Goal: Task Accomplishment & Management: Manage account settings

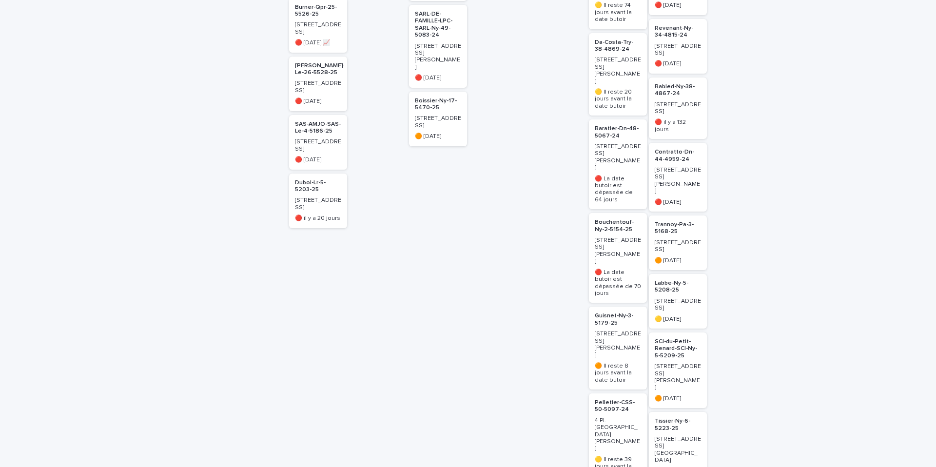
scroll to position [385, 0]
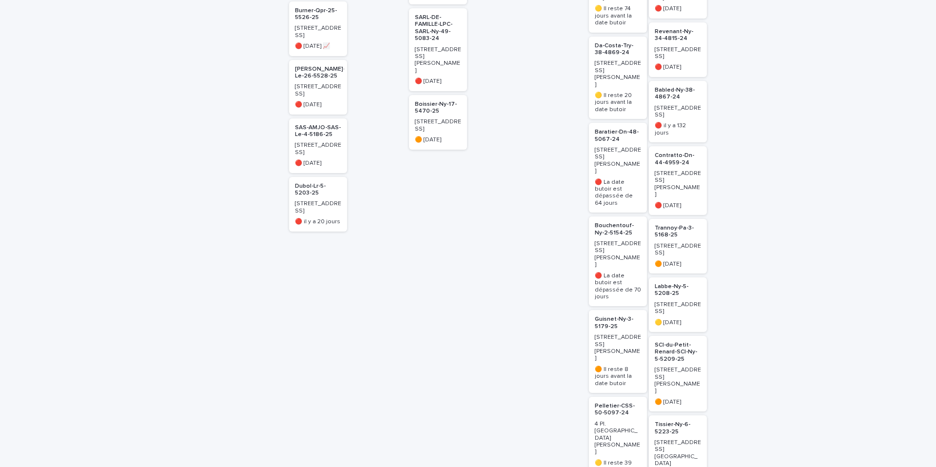
click at [614, 222] on p "Bouchentouf-Ny-2-5154-25" at bounding box center [617, 229] width 46 height 14
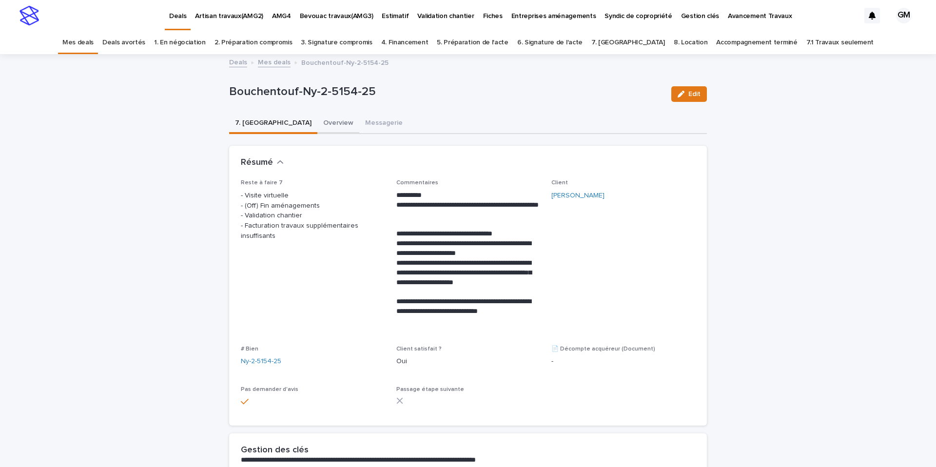
click at [317, 122] on button "Overview" at bounding box center [338, 124] width 42 height 20
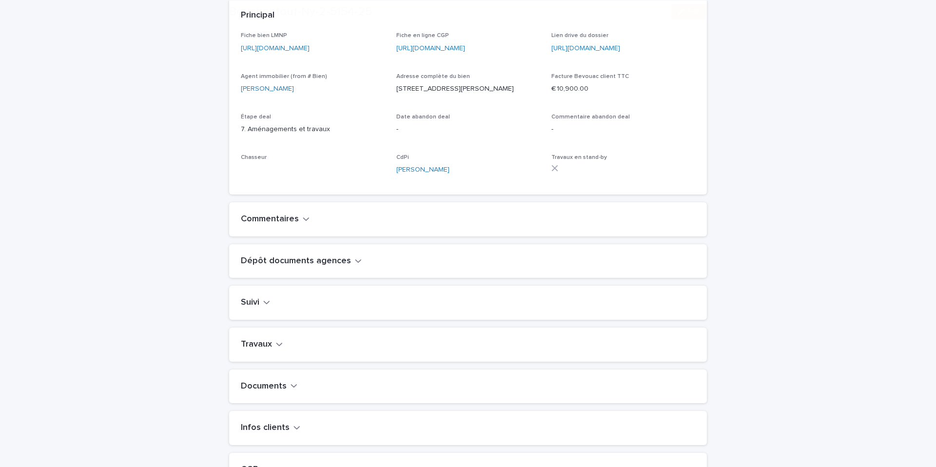
scroll to position [275, 0]
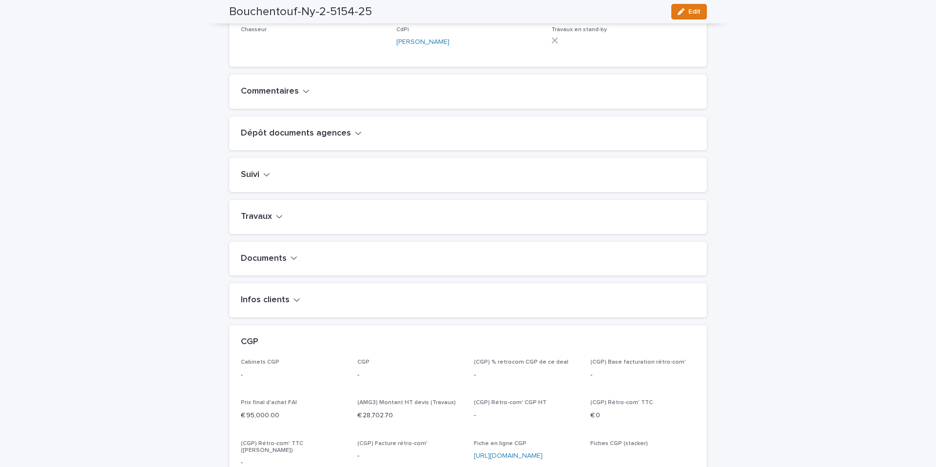
drag, startPoint x: 268, startPoint y: 235, endPoint x: 277, endPoint y: 232, distance: 9.2
click at [268, 222] on h2 "Travaux" at bounding box center [256, 216] width 31 height 11
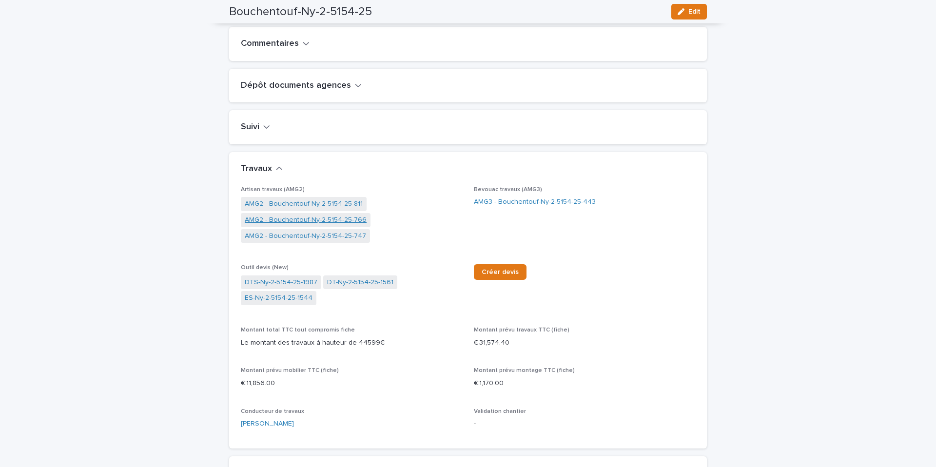
scroll to position [330, 0]
click at [311, 208] on link "AMG2 - Bouchentouf-Ny-2-5154-25-811" at bounding box center [304, 202] width 118 height 10
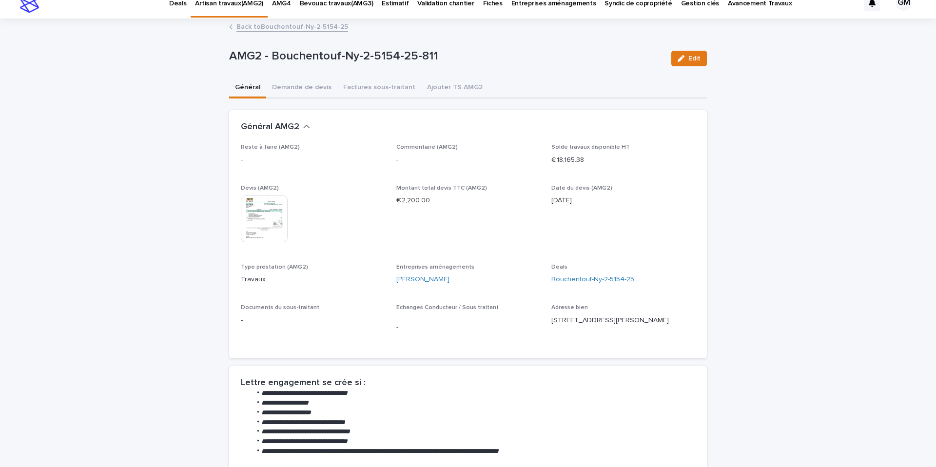
scroll to position [16, 0]
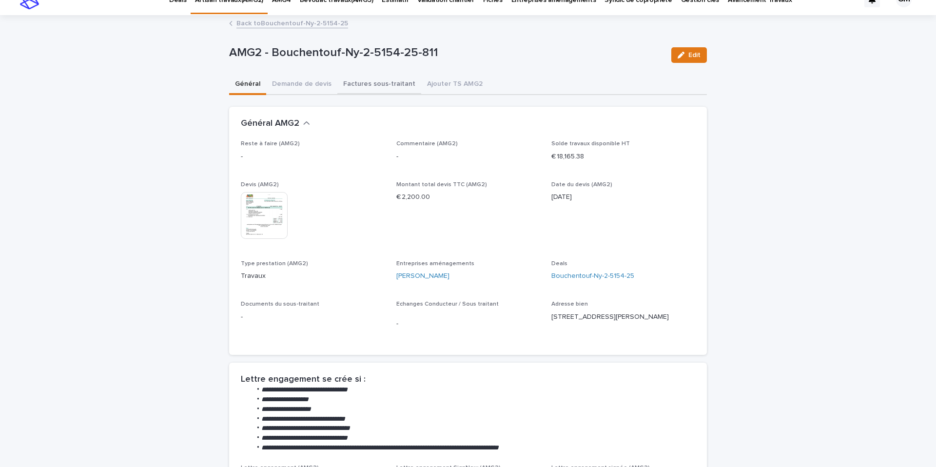
click at [358, 83] on div "**********" at bounding box center [468, 328] width 478 height 625
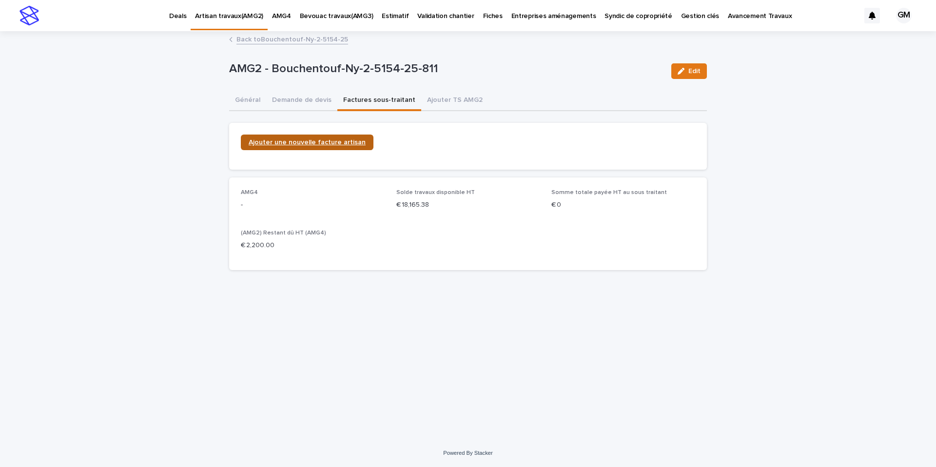
click at [288, 143] on span "Ajouter une nouvelle facture artisan" at bounding box center [307, 142] width 117 height 7
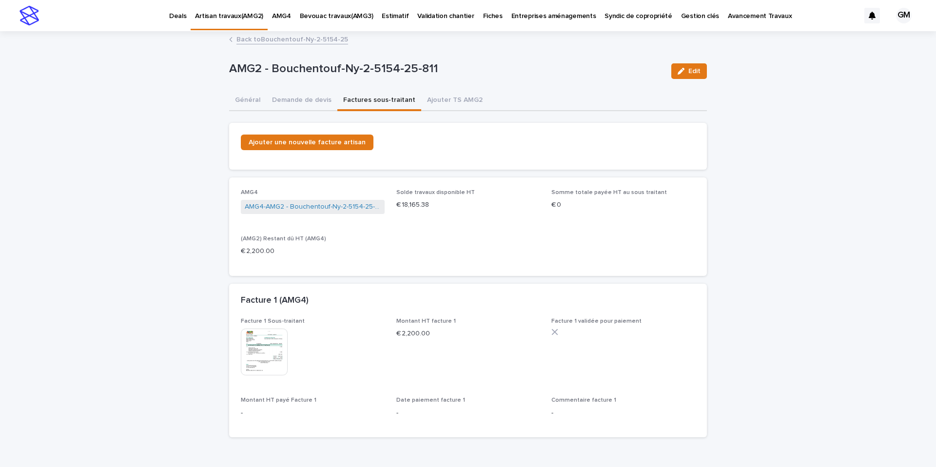
click at [225, 19] on p "Artisan travaux(AMG2)" at bounding box center [229, 10] width 68 height 20
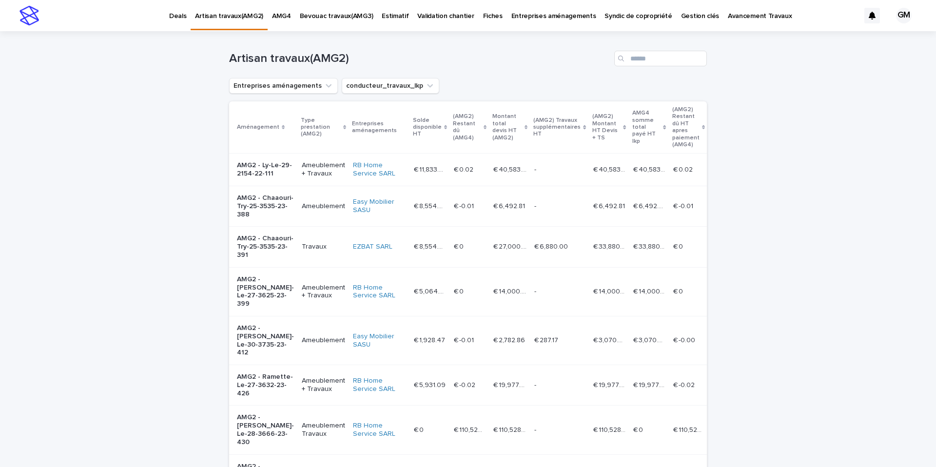
click at [177, 22] on link "Deals" at bounding box center [178, 15] width 26 height 30
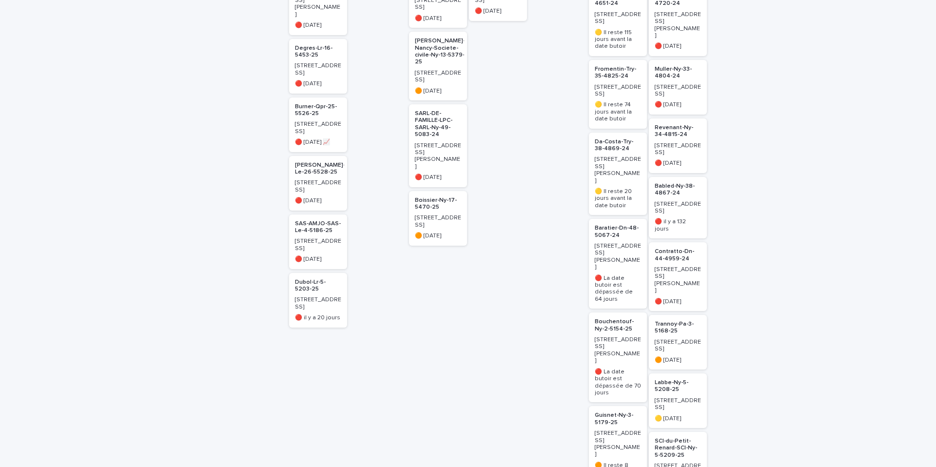
scroll to position [287, 0]
click at [612, 71] on p "Fromentin-Try-35-4825-24" at bounding box center [617, 75] width 46 height 14
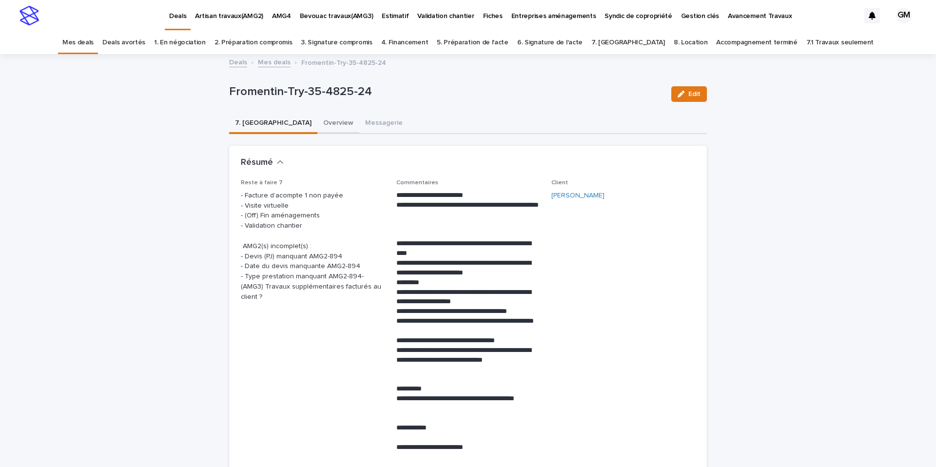
click at [317, 122] on button "Overview" at bounding box center [338, 124] width 42 height 20
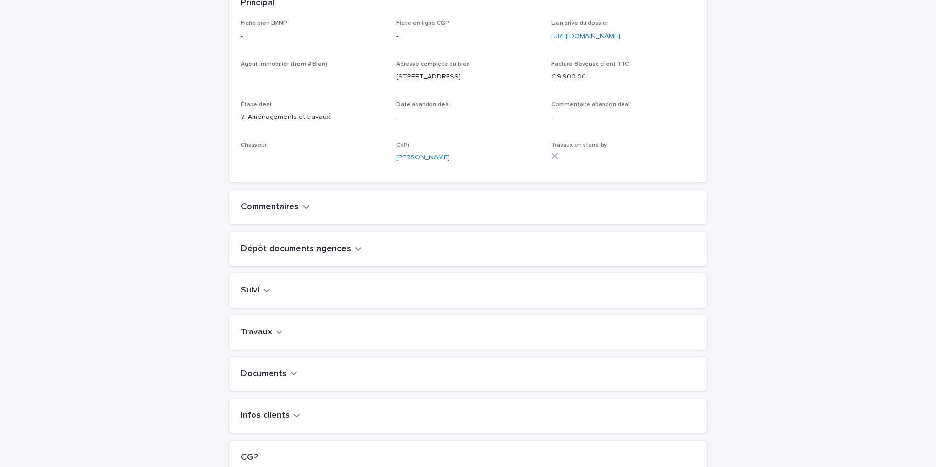
scroll to position [198, 0]
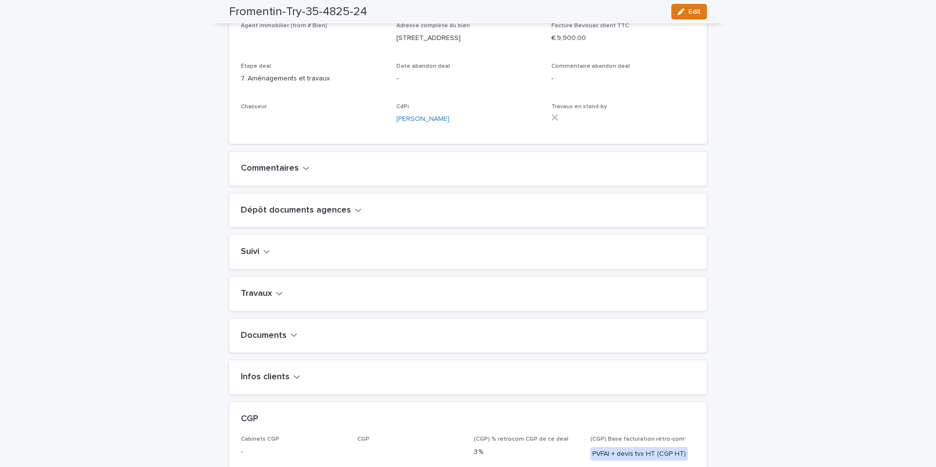
click at [274, 299] on button "Travaux" at bounding box center [262, 293] width 42 height 11
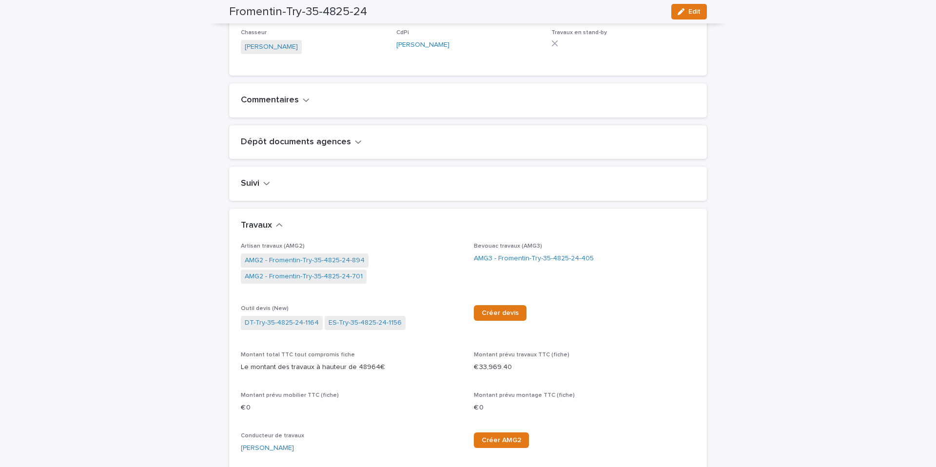
scroll to position [275, 0]
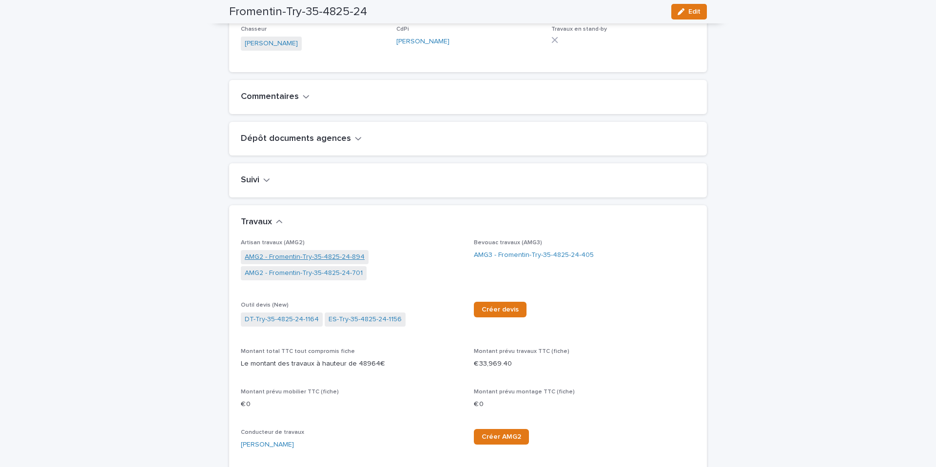
click at [298, 262] on link "AMG2 - Fromentin-Try-35-4825-24-894" at bounding box center [305, 257] width 120 height 10
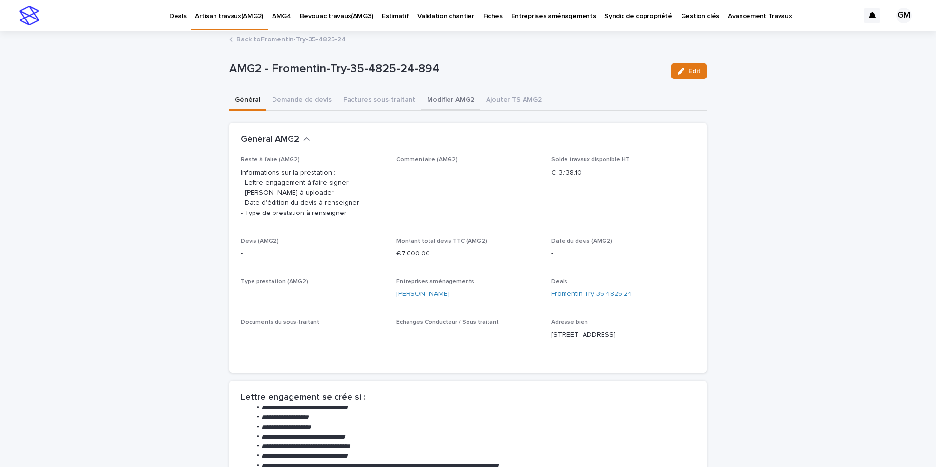
click at [424, 97] on button "Modifier AMG2" at bounding box center [450, 101] width 59 height 20
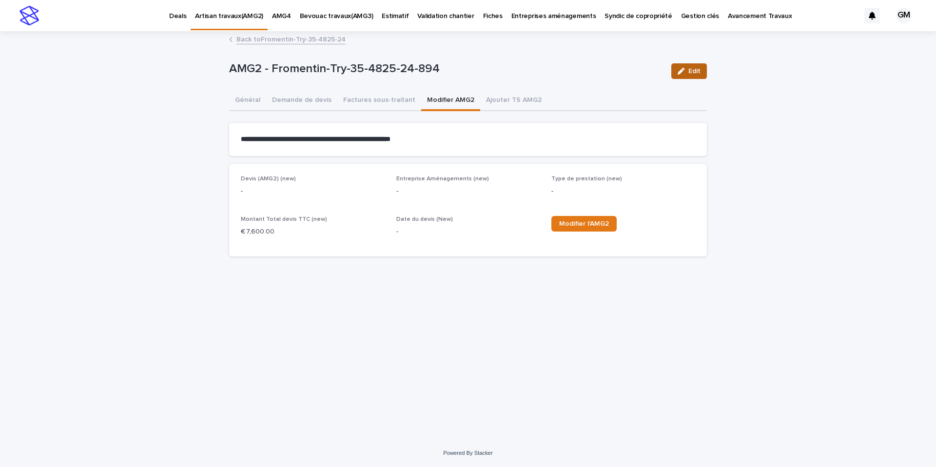
click at [683, 71] on icon "button" at bounding box center [680, 71] width 7 height 7
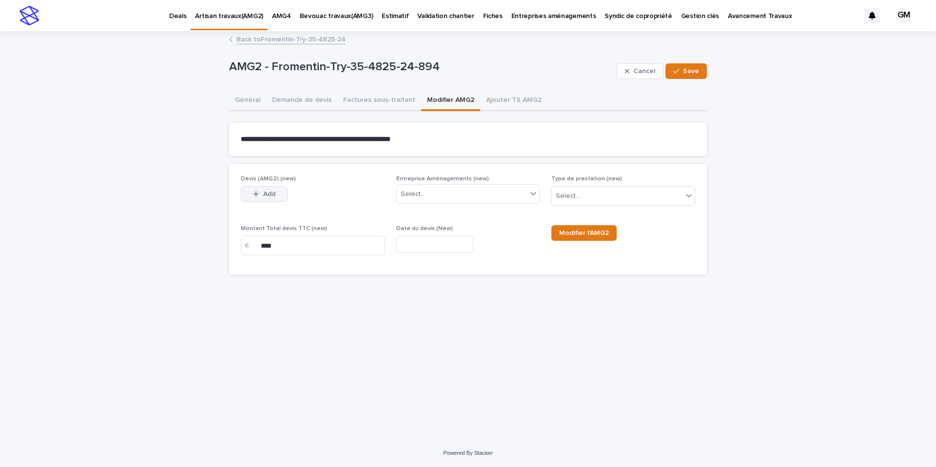
click at [279, 192] on button "Add" at bounding box center [264, 194] width 47 height 16
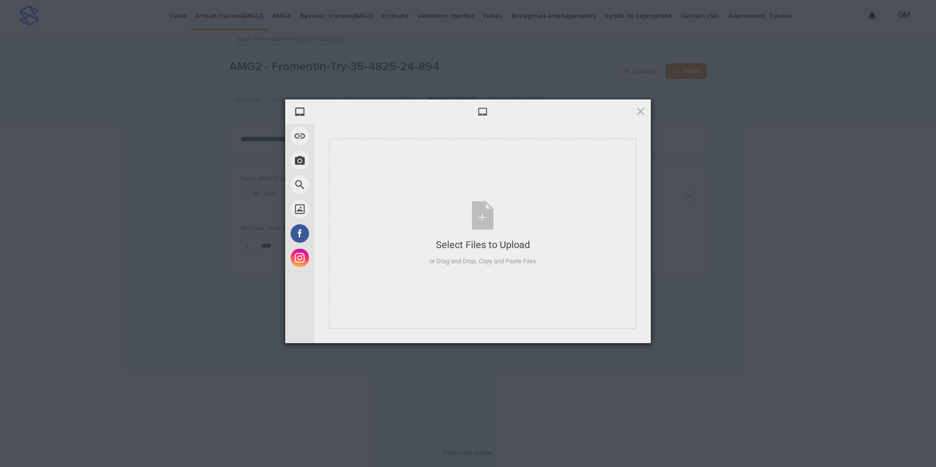
click at [643, 117] on div at bounding box center [482, 111] width 336 height 24
drag, startPoint x: 640, startPoint y: 113, endPoint x: 617, endPoint y: 92, distance: 31.1
click at [637, 109] on span at bounding box center [640, 111] width 11 height 11
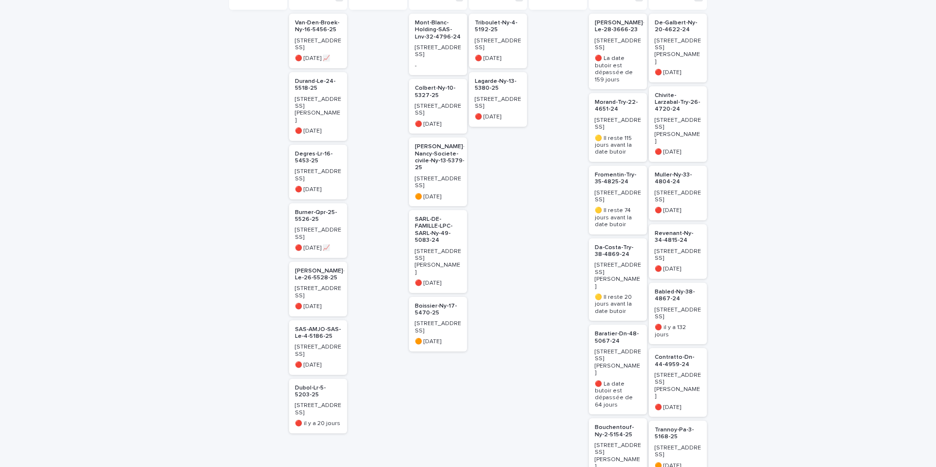
scroll to position [184, 0]
click at [316, 25] on p "Van-Den-Broek-Ny-16-5456-25" at bounding box center [318, 26] width 46 height 14
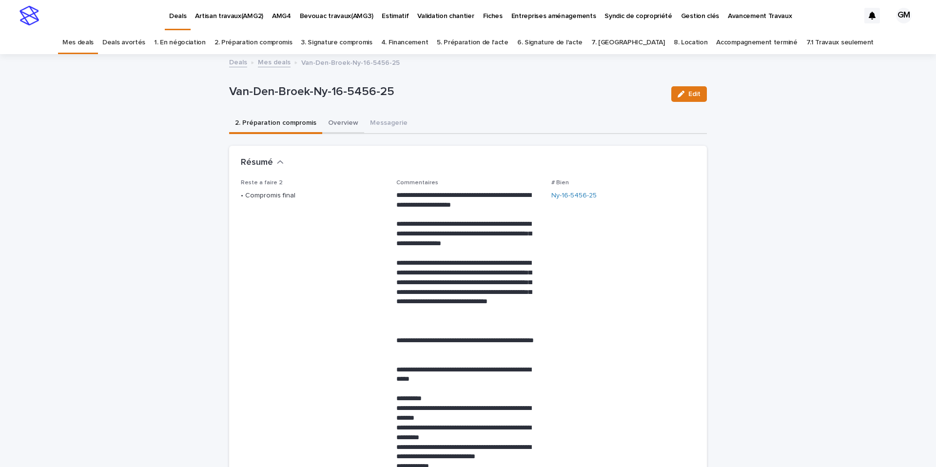
click at [340, 125] on button "Overview" at bounding box center [343, 124] width 42 height 20
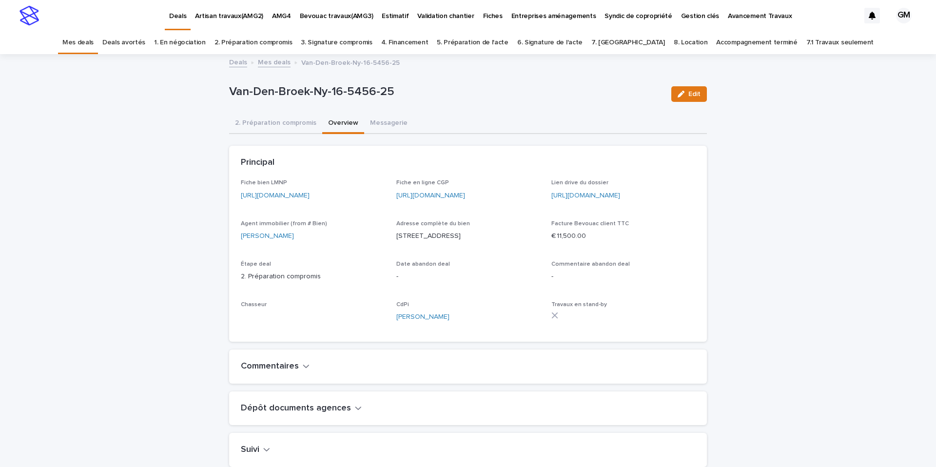
scroll to position [230, 0]
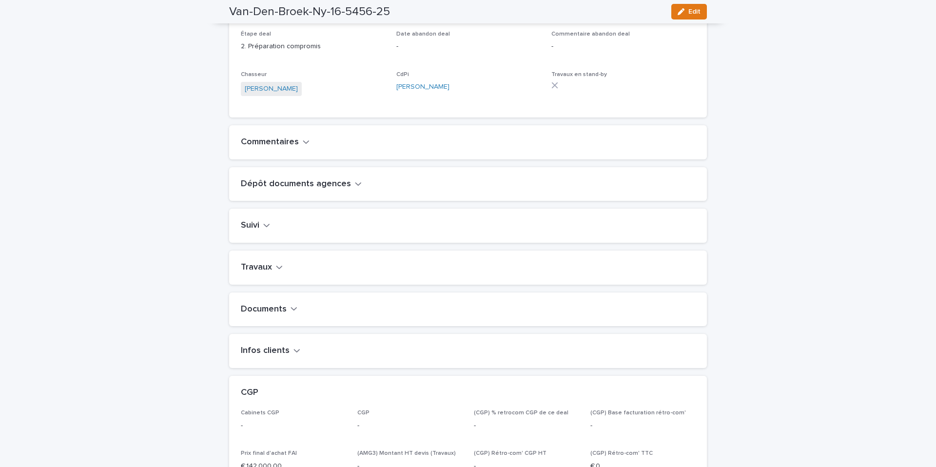
click at [274, 273] on button "Travaux" at bounding box center [262, 267] width 42 height 11
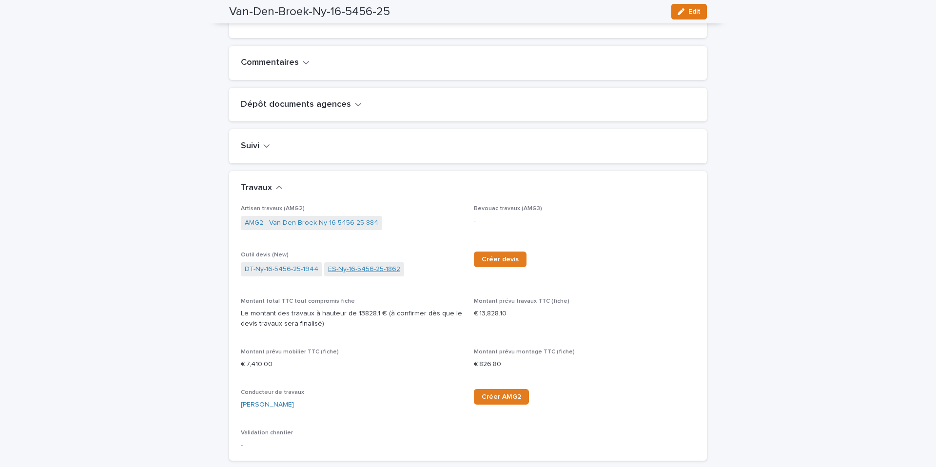
scroll to position [316, 0]
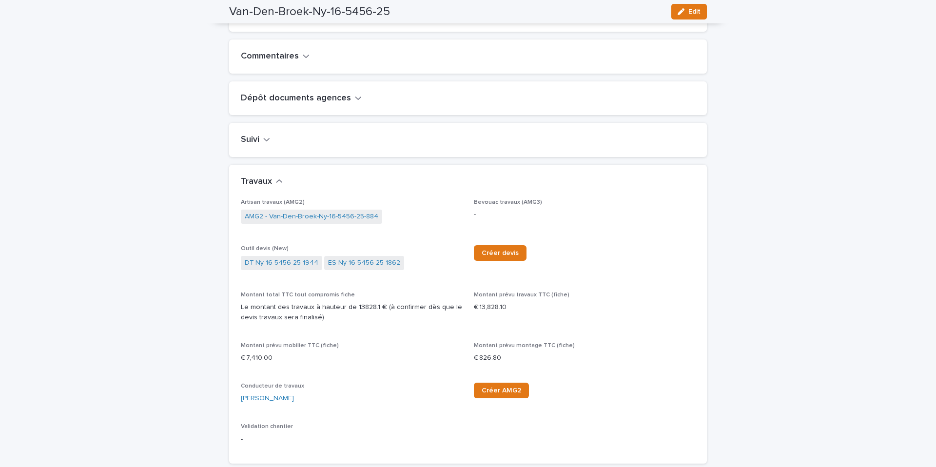
click at [497, 228] on div "Bevouac travaux (AMG3) -" at bounding box center [584, 213] width 221 height 29
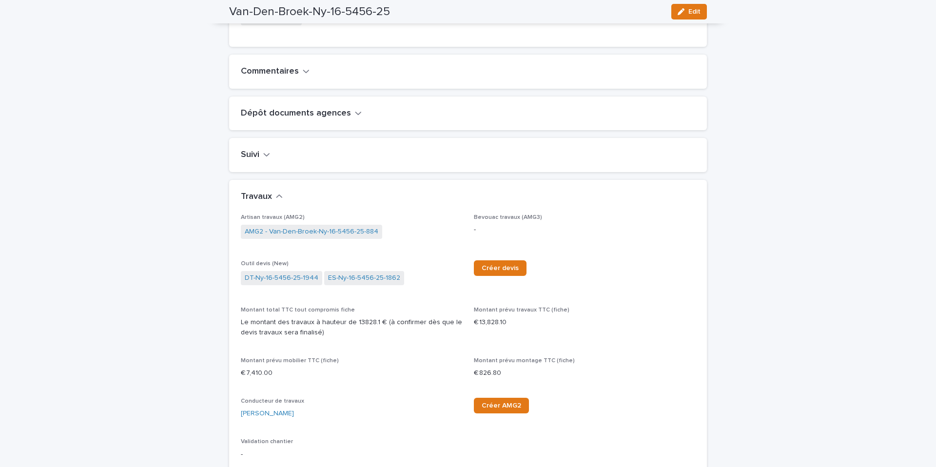
scroll to position [302, 0]
click at [282, 282] on link "DT-Ny-16-5456-25-1944" at bounding box center [282, 276] width 74 height 10
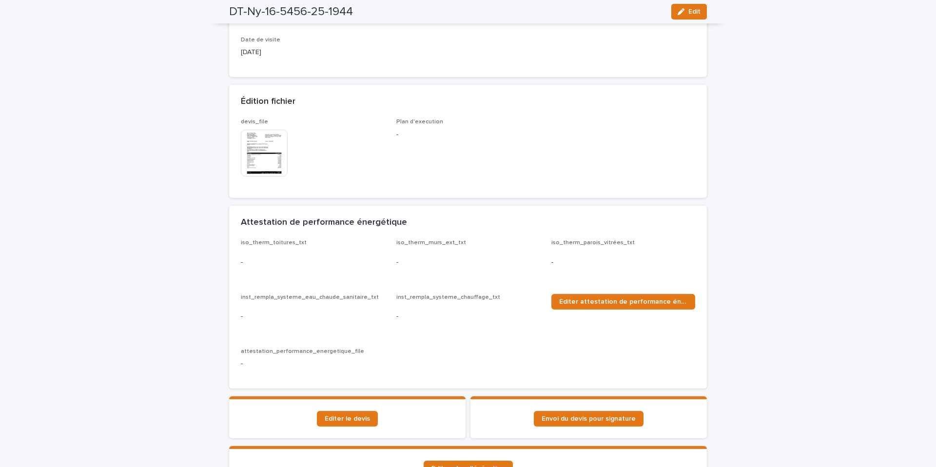
scroll to position [285, 0]
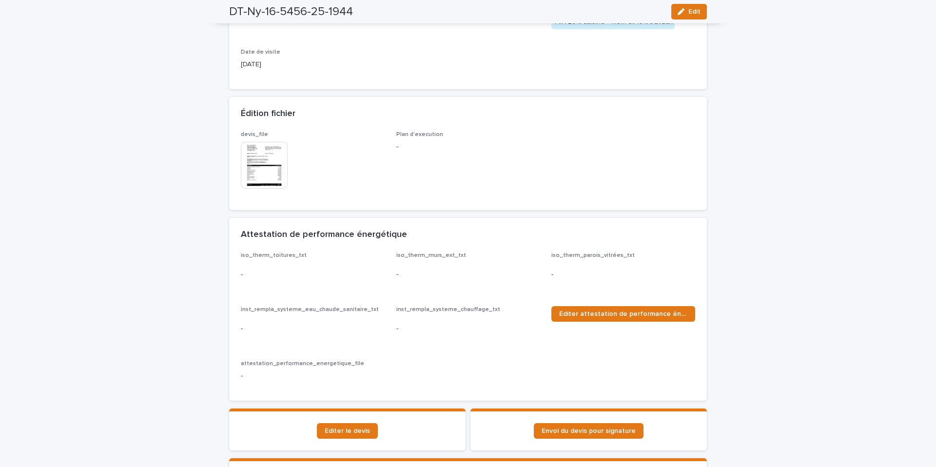
click at [269, 160] on img at bounding box center [264, 165] width 47 height 47
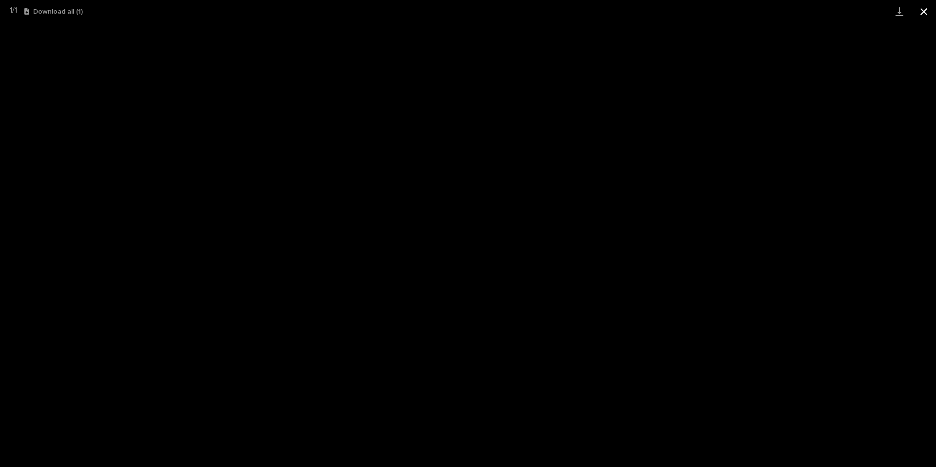
click at [920, 15] on button "Close gallery" at bounding box center [923, 11] width 24 height 23
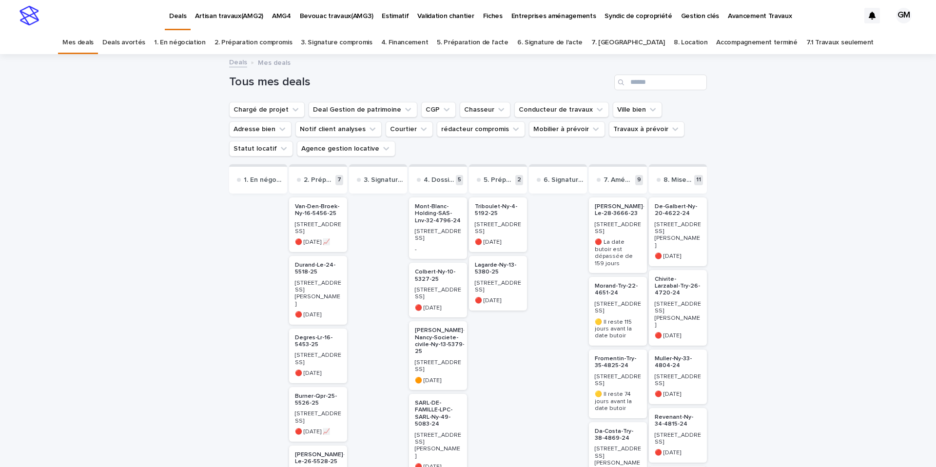
click at [306, 209] on p "Van-Den-Broek-Ny-16-5456-25" at bounding box center [318, 210] width 46 height 14
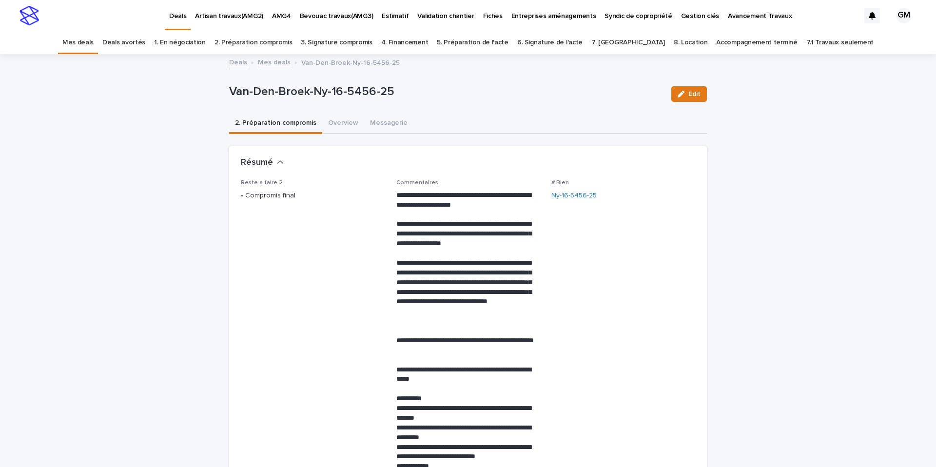
scroll to position [1, 0]
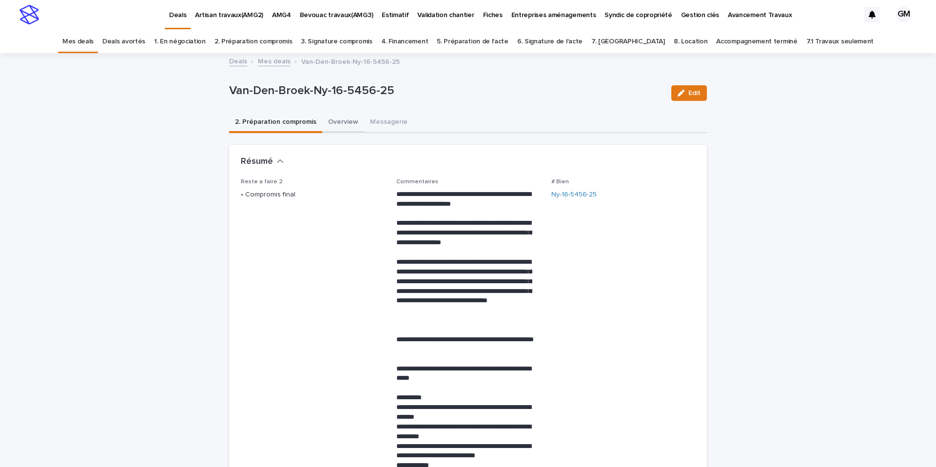
click at [343, 124] on button "Overview" at bounding box center [343, 123] width 42 height 20
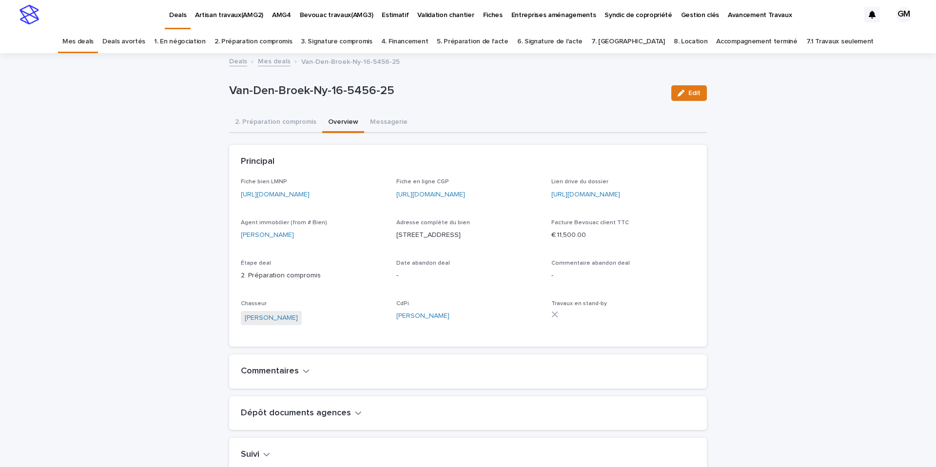
click at [309, 196] on link "[URL][DOMAIN_NAME]" at bounding box center [275, 194] width 69 height 7
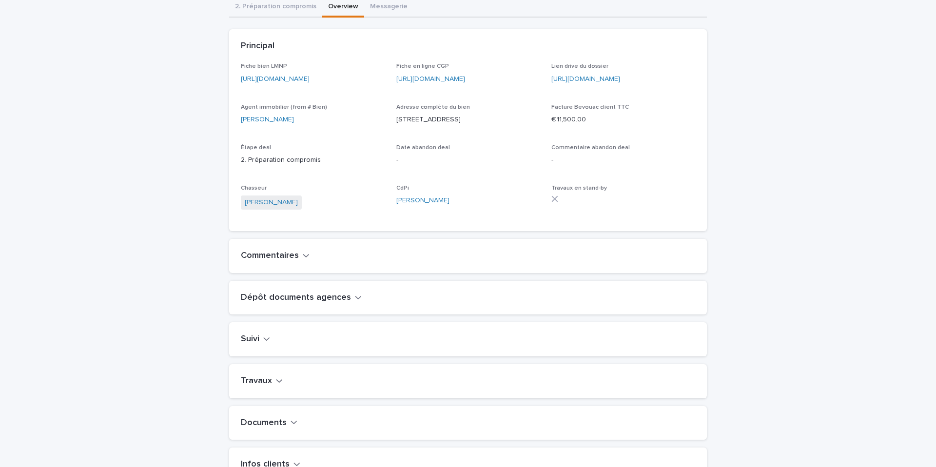
scroll to position [265, 0]
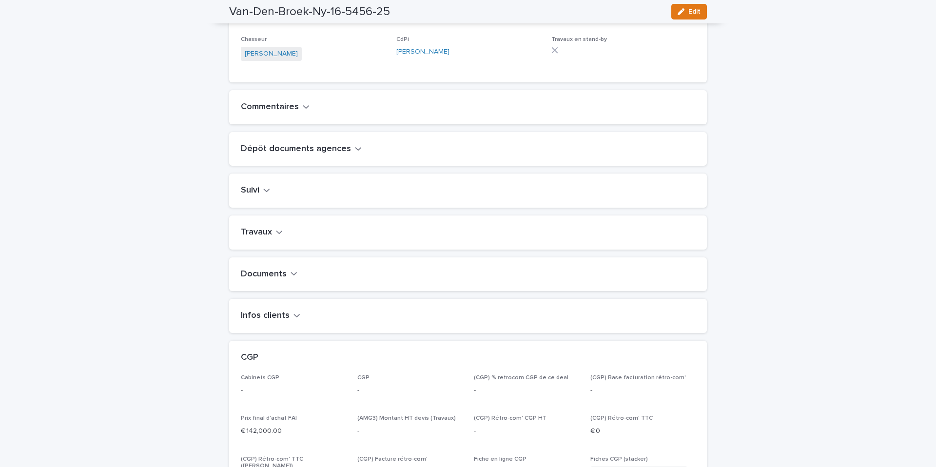
click at [273, 238] on button "Travaux" at bounding box center [262, 232] width 42 height 11
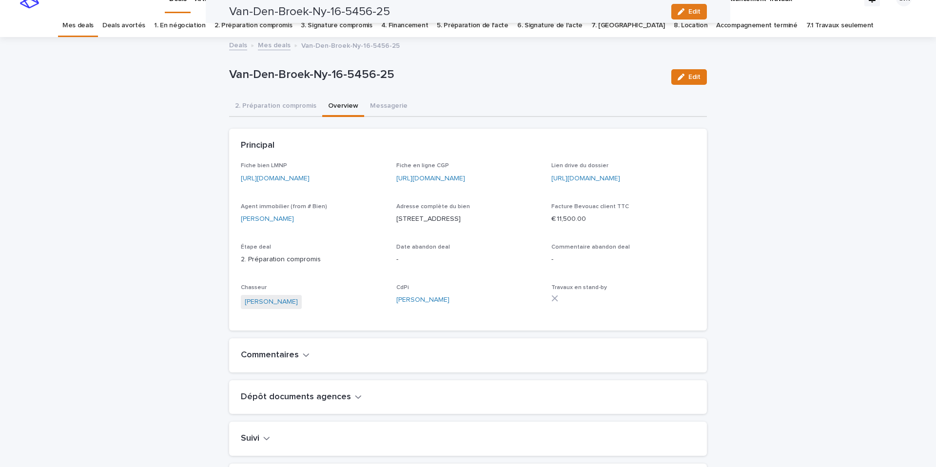
scroll to position [0, 0]
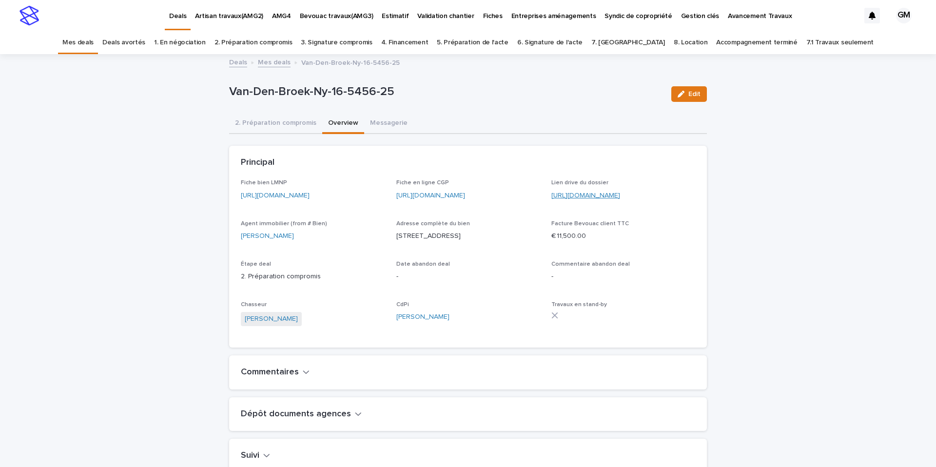
click at [592, 196] on link "[URL][DOMAIN_NAME]" at bounding box center [585, 195] width 69 height 7
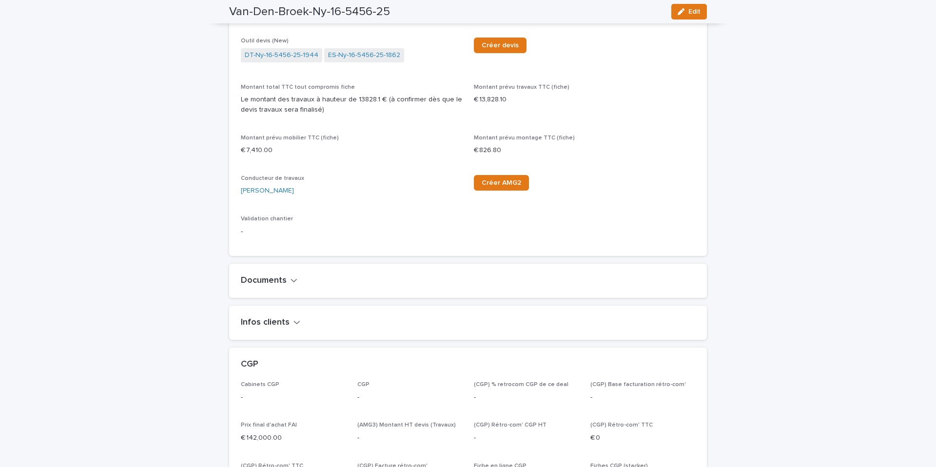
scroll to position [334, 0]
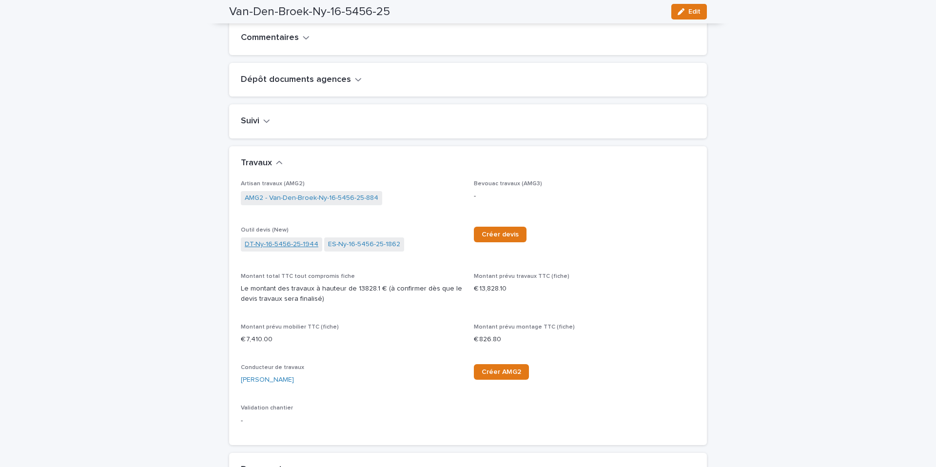
click at [281, 249] on link "DT-Ny-16-5456-25-1944" at bounding box center [282, 244] width 74 height 10
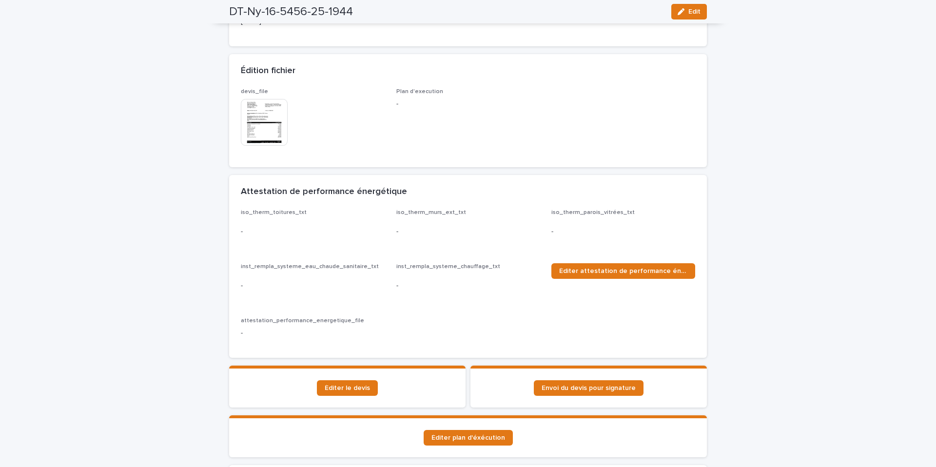
scroll to position [330, 0]
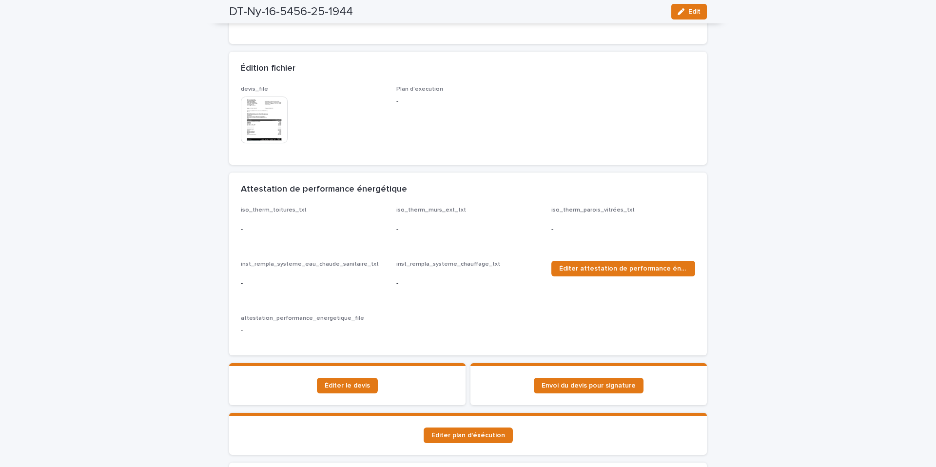
click at [265, 113] on img at bounding box center [264, 119] width 47 height 47
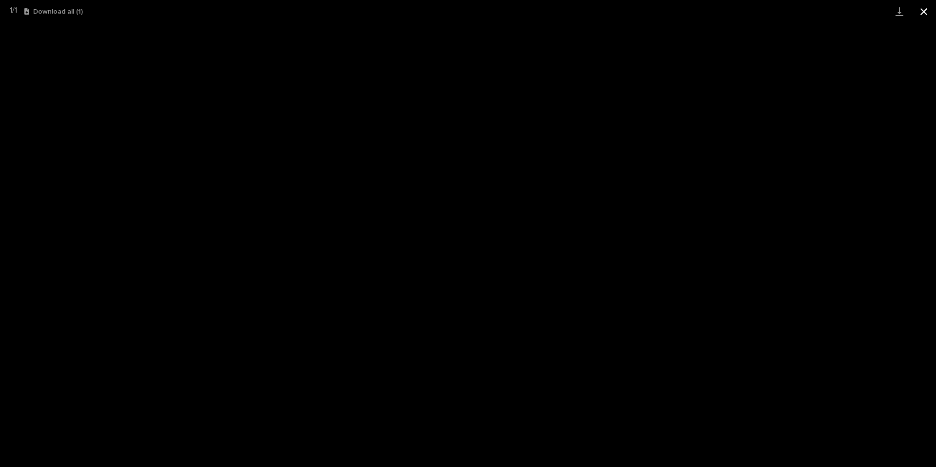
click at [919, 13] on button "Close gallery" at bounding box center [923, 11] width 24 height 23
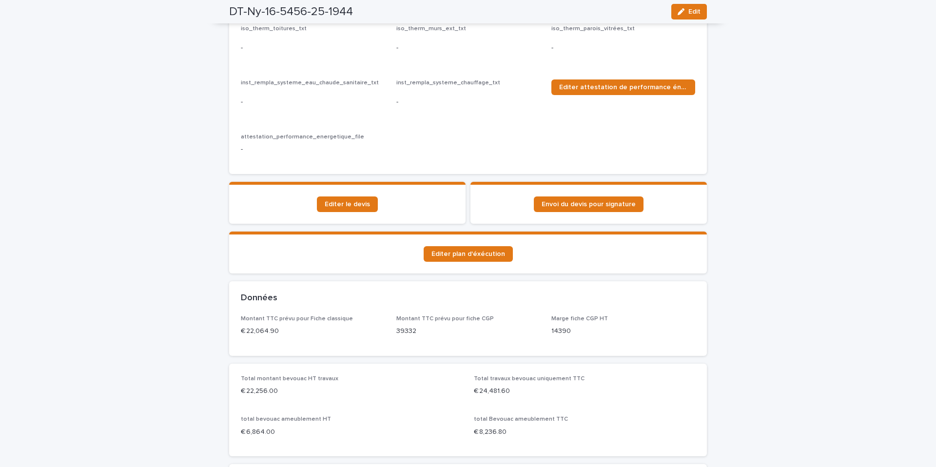
scroll to position [402, 0]
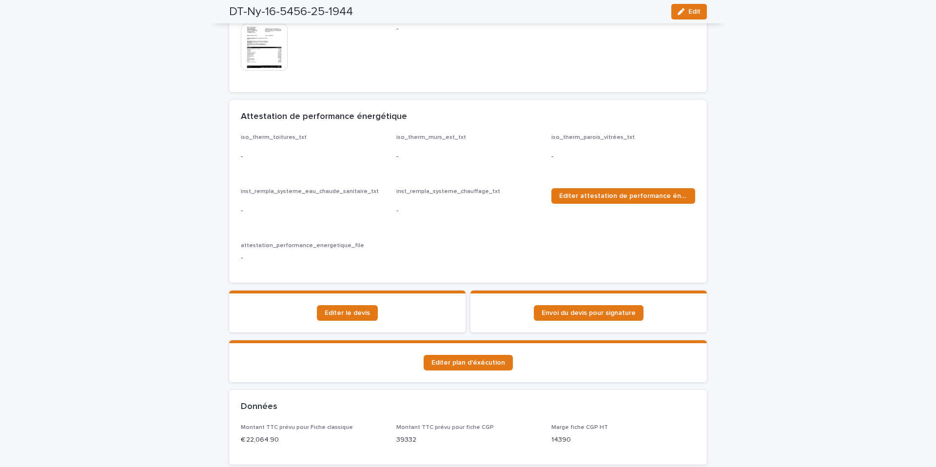
click at [268, 47] on img at bounding box center [264, 47] width 47 height 47
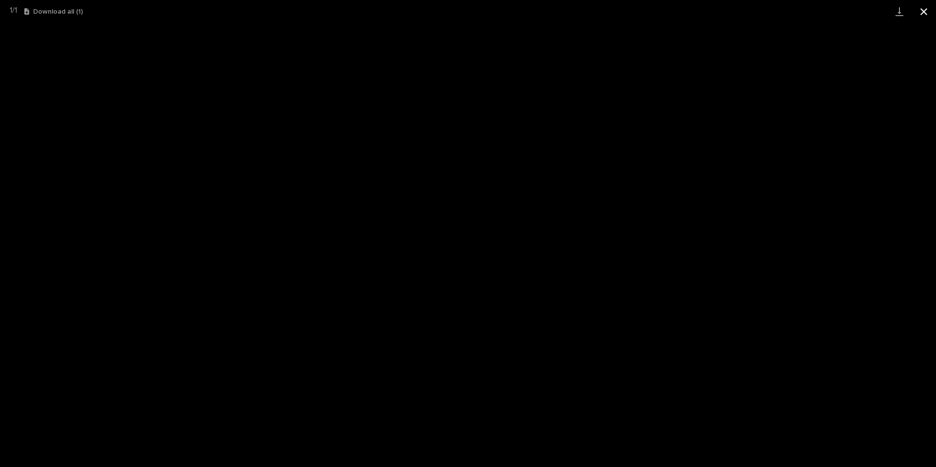
click at [929, 8] on button "Close gallery" at bounding box center [923, 11] width 24 height 23
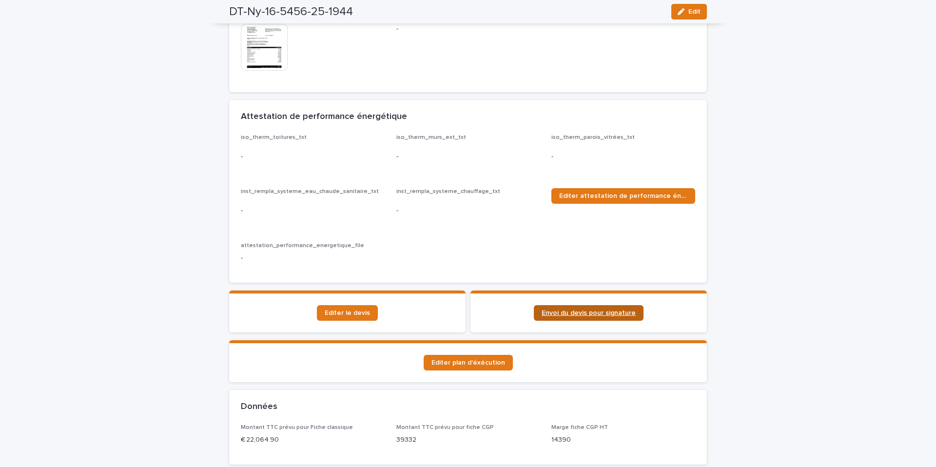
click at [601, 309] on span "Envoi du devis pour signature" at bounding box center [588, 312] width 94 height 7
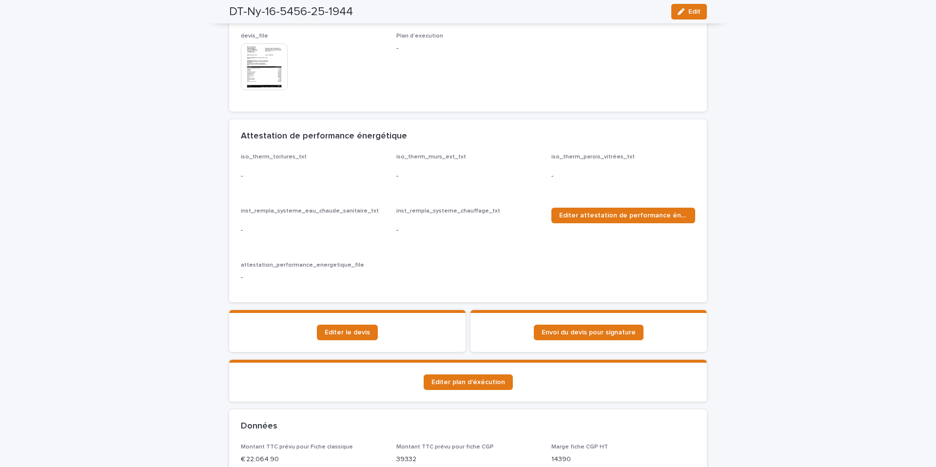
scroll to position [0, 0]
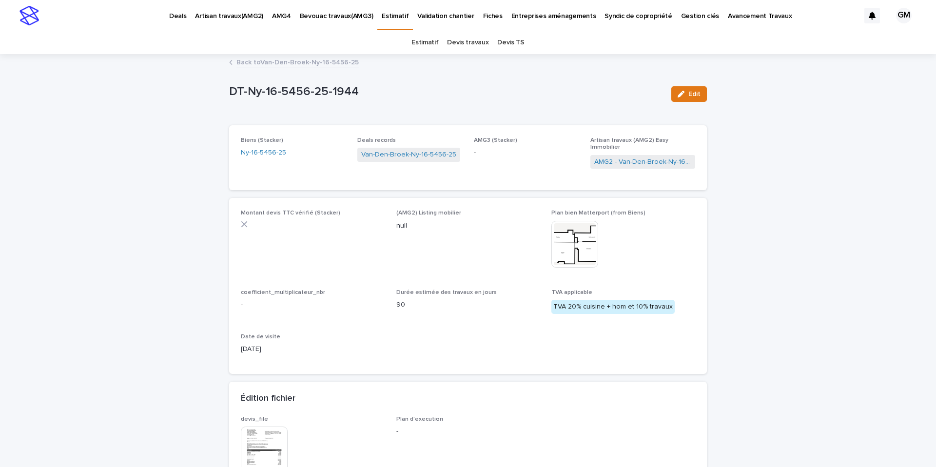
click at [297, 64] on link "Back to Van-Den-Broek-Ny-16-5456-25" at bounding box center [297, 61] width 122 height 11
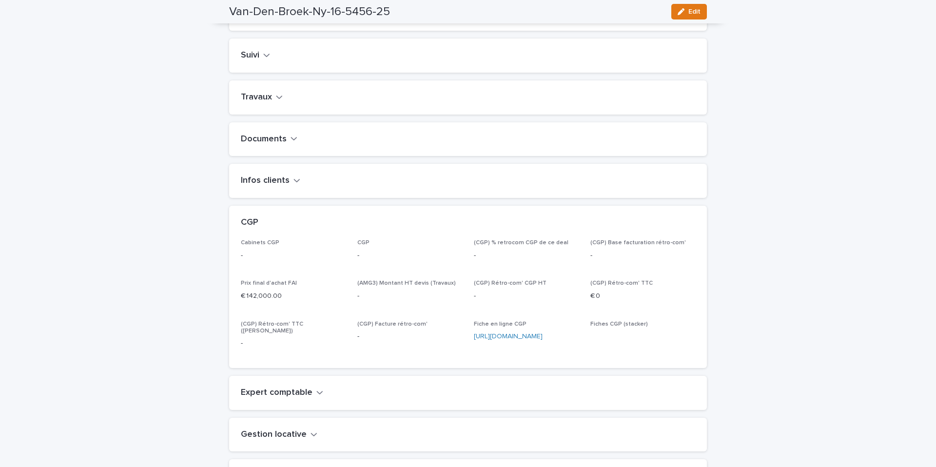
scroll to position [296, 0]
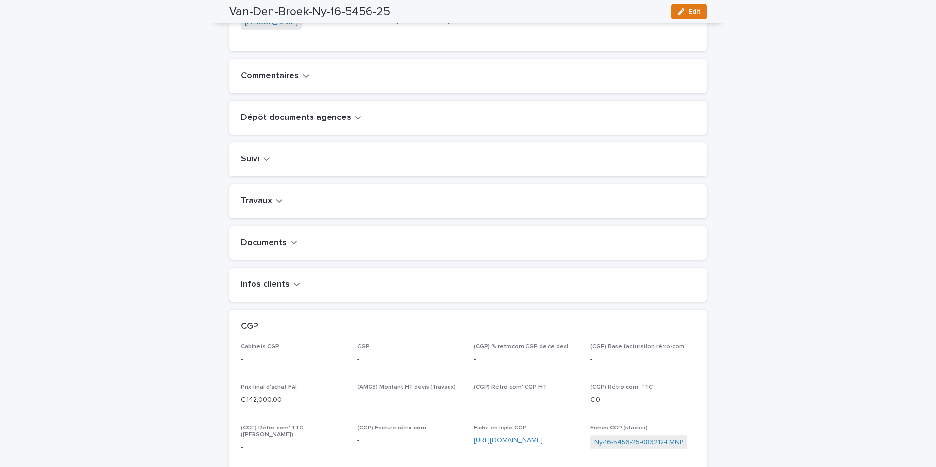
click at [276, 205] on icon "button" at bounding box center [279, 200] width 7 height 9
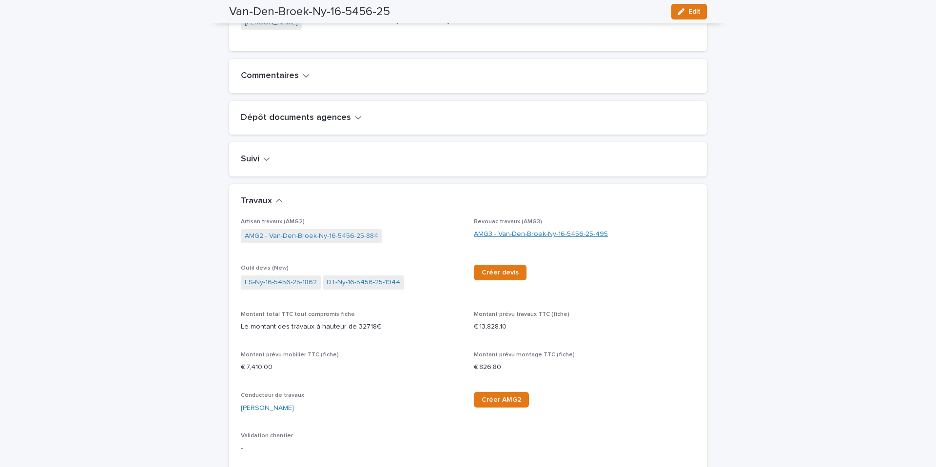
click at [485, 239] on link "AMG3 - Van-Den-Broek-Ny-16-5456-25-495" at bounding box center [541, 234] width 134 height 10
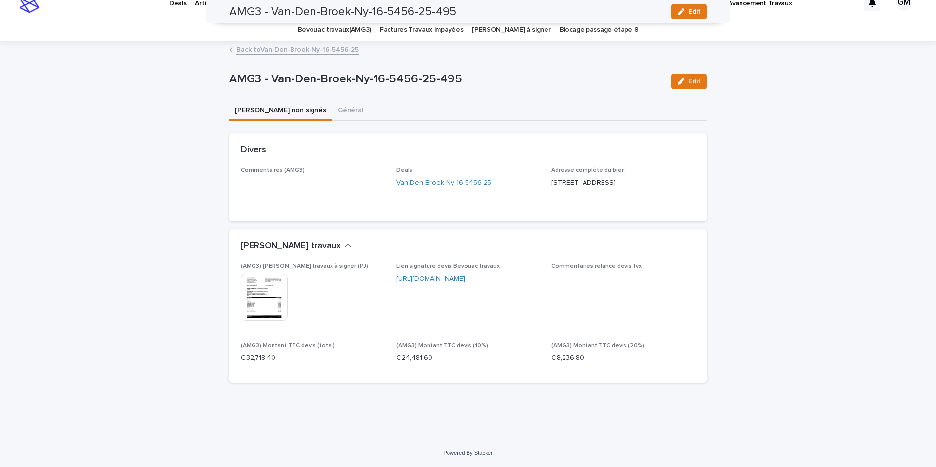
scroll to position [13, 0]
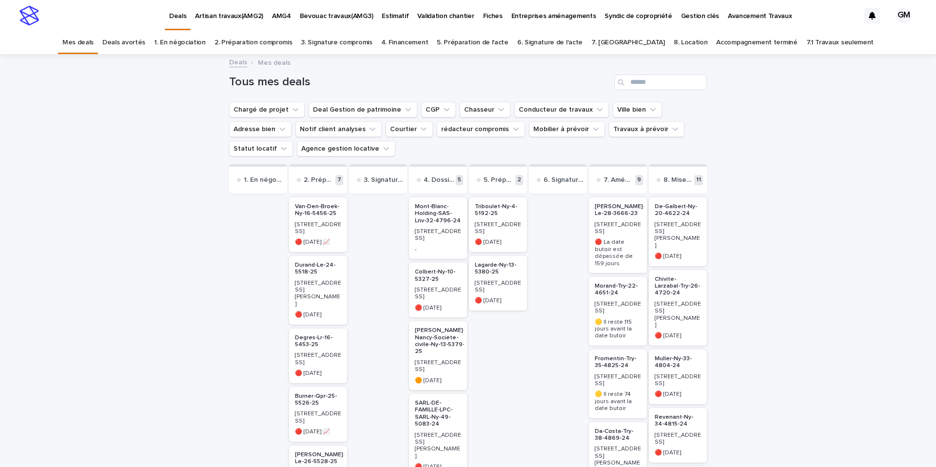
click at [316, 213] on p "Van-Den-Broek-Ny-16-5456-25" at bounding box center [318, 210] width 46 height 14
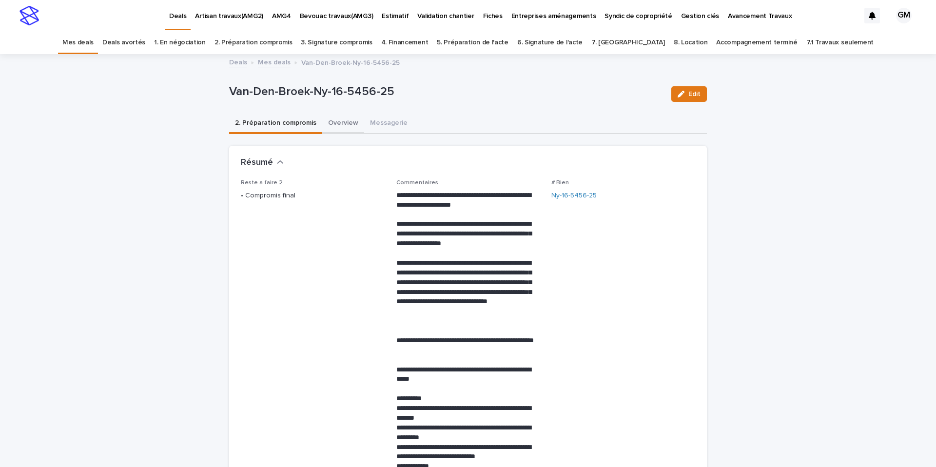
click at [330, 125] on button "Overview" at bounding box center [343, 124] width 42 height 20
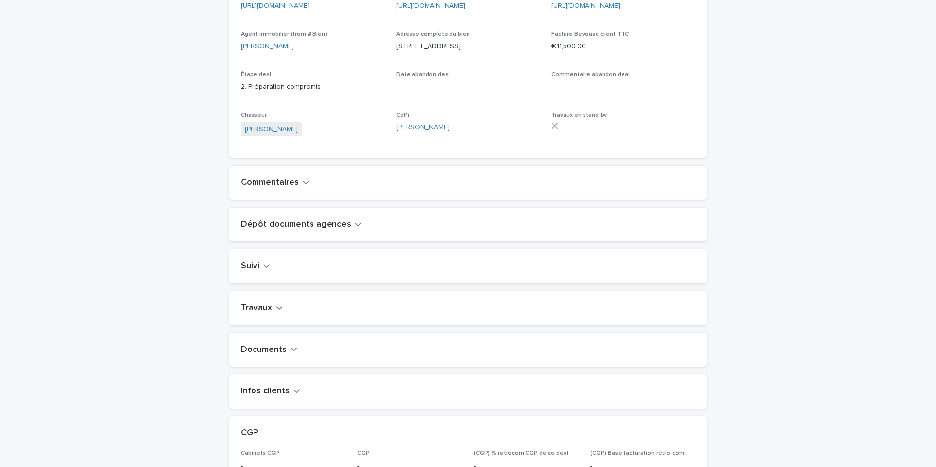
scroll to position [364, 0]
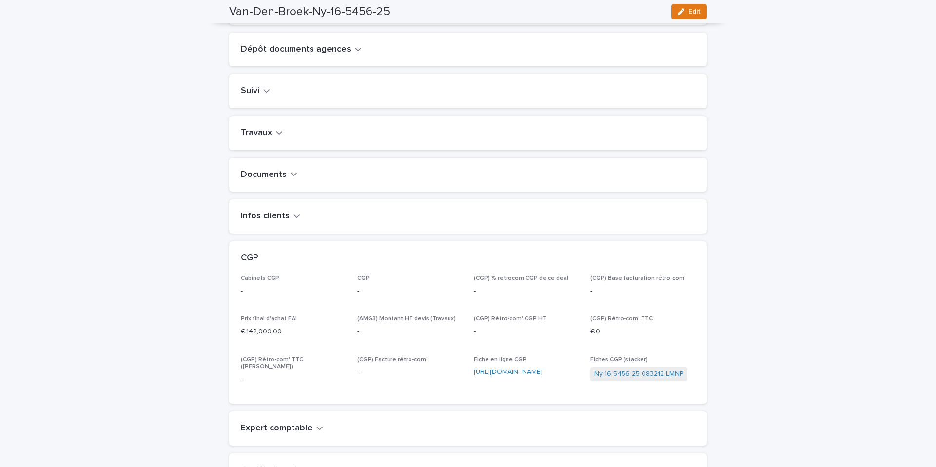
click at [267, 138] on h2 "Travaux" at bounding box center [256, 133] width 31 height 11
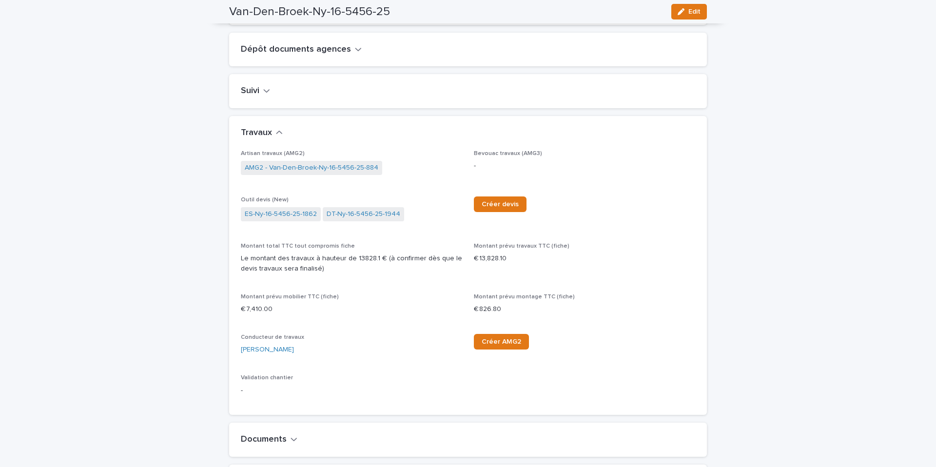
scroll to position [379, 0]
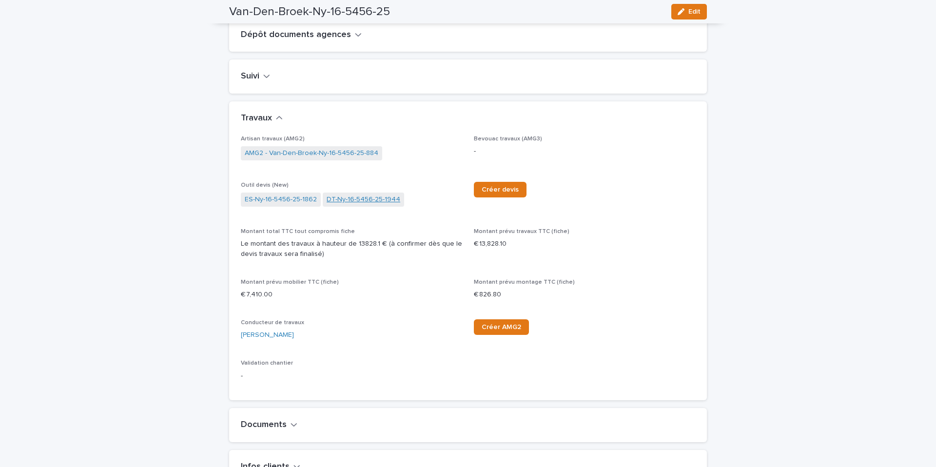
click at [337, 205] on link "DT-Ny-16-5456-25-1944" at bounding box center [363, 199] width 74 height 10
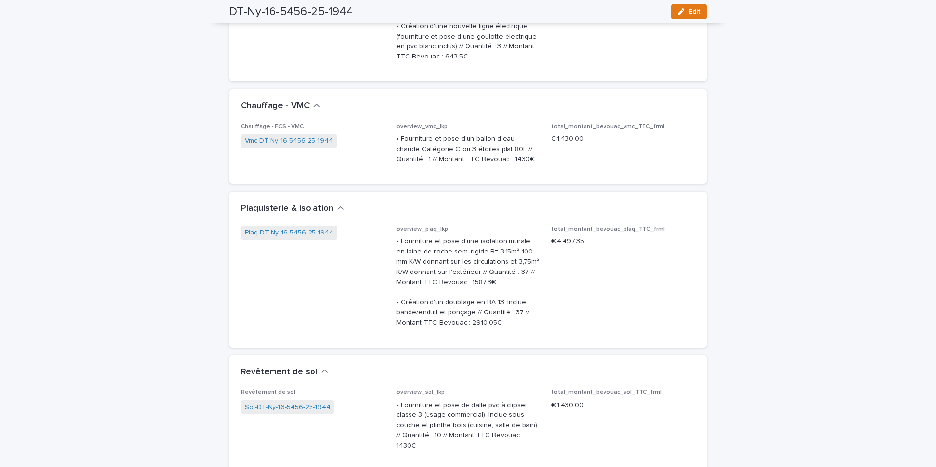
scroll to position [1798, 0]
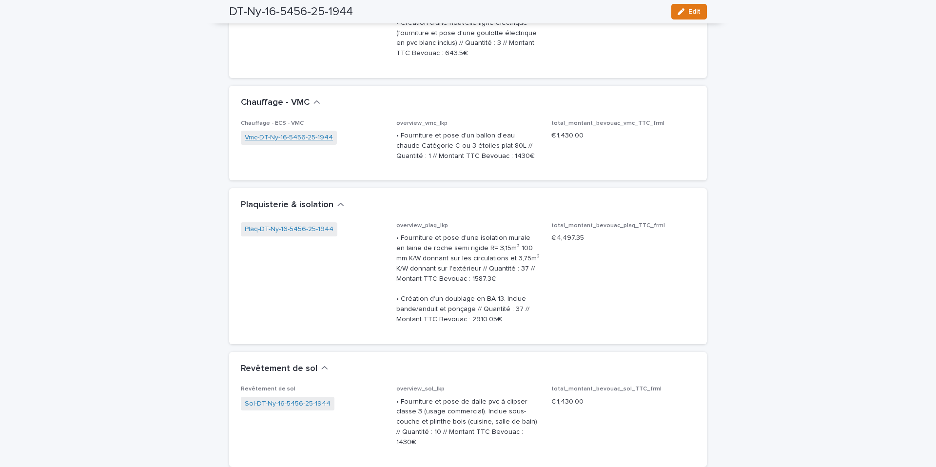
click at [303, 138] on link "Vmc-DT-Ny-16-5456-25-1944" at bounding box center [289, 138] width 88 height 10
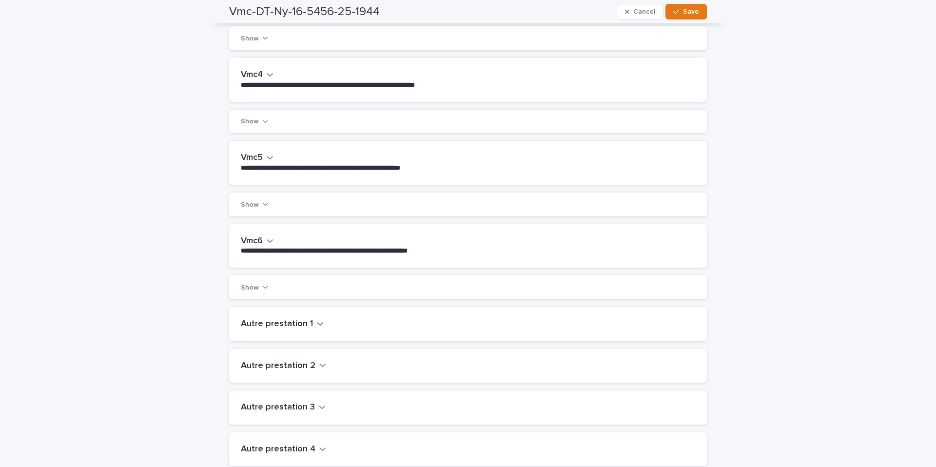
scroll to position [394, 0]
click at [272, 244] on icon "button" at bounding box center [270, 239] width 7 height 9
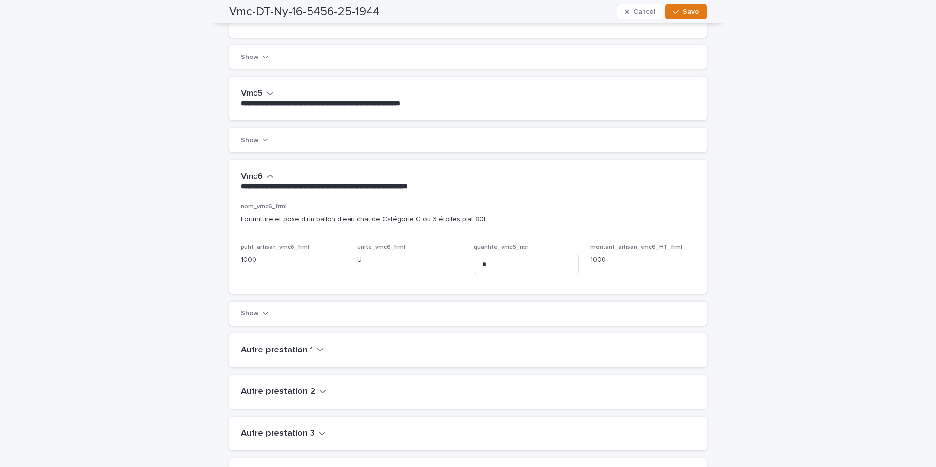
scroll to position [465, 0]
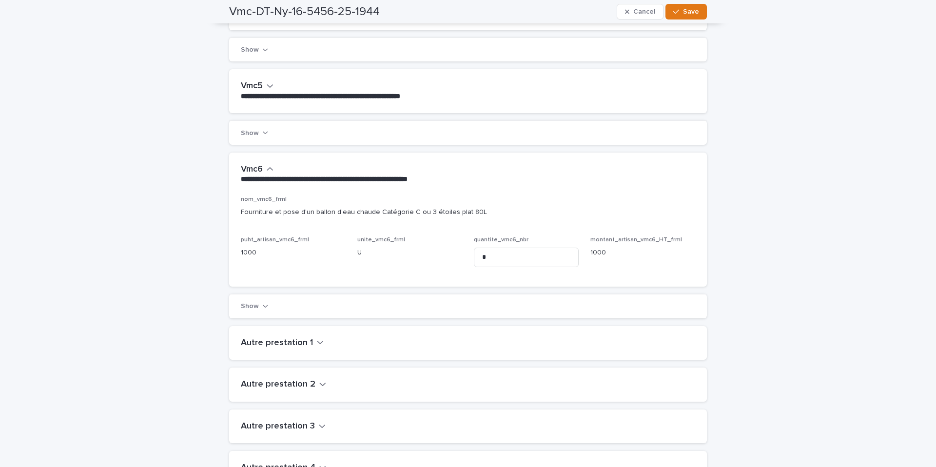
click at [264, 309] on icon "button" at bounding box center [265, 306] width 5 height 7
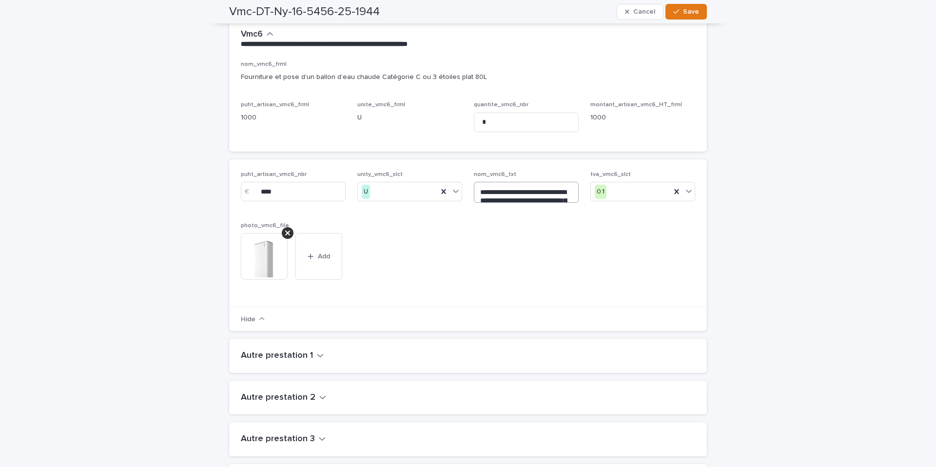
scroll to position [604, 0]
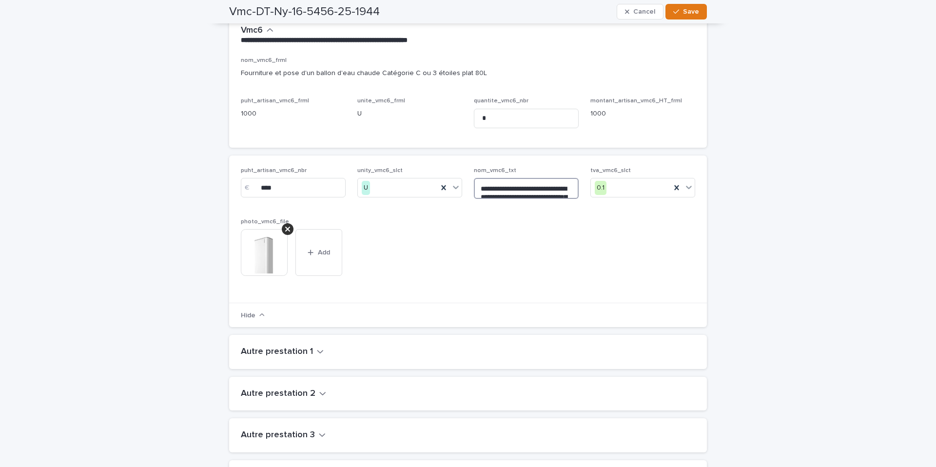
click at [574, 199] on textarea "**********" at bounding box center [526, 188] width 105 height 21
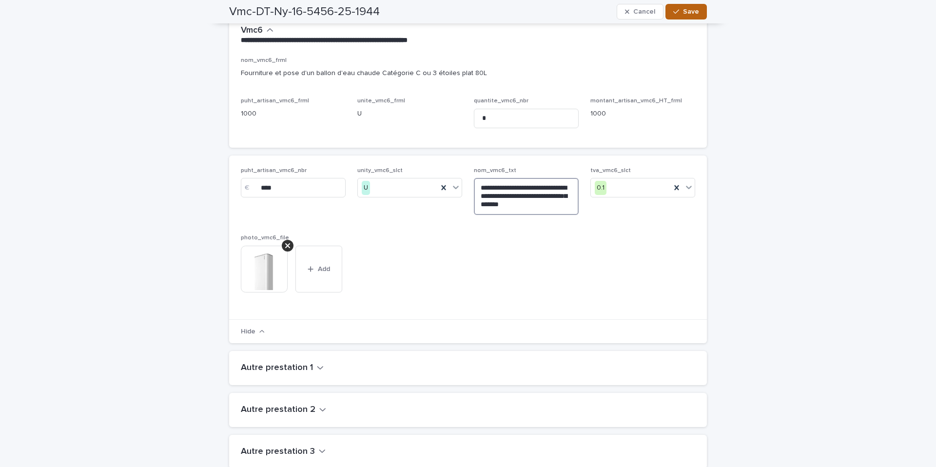
type textarea "**********"
click at [688, 13] on span "Save" at bounding box center [691, 11] width 16 height 7
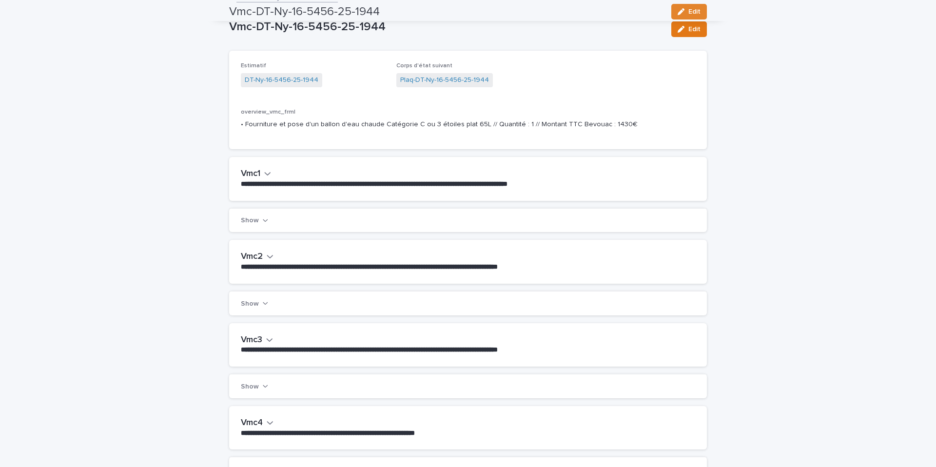
scroll to position [0, 0]
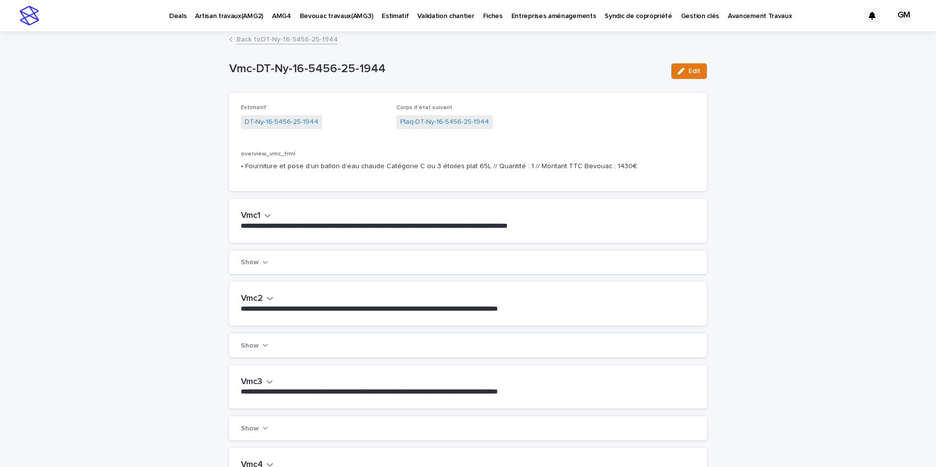
click at [280, 37] on link "Back to DT-Ny-16-5456-25-1944" at bounding box center [286, 38] width 101 height 11
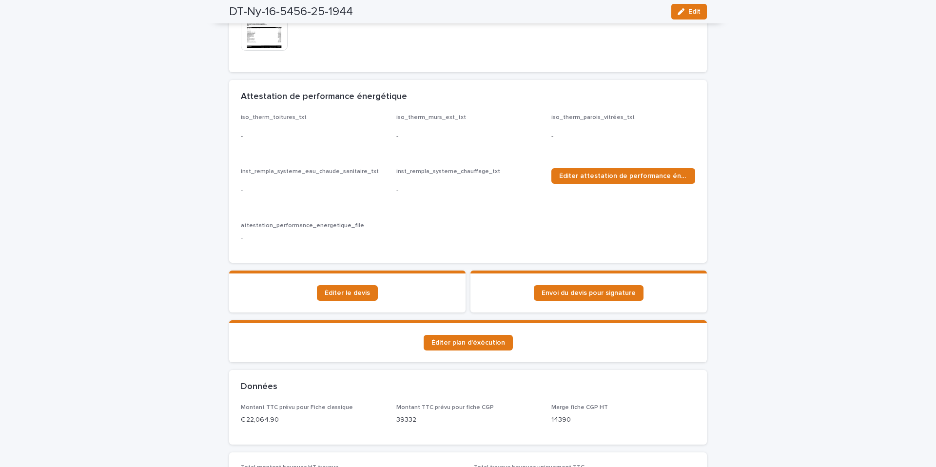
scroll to position [423, 0]
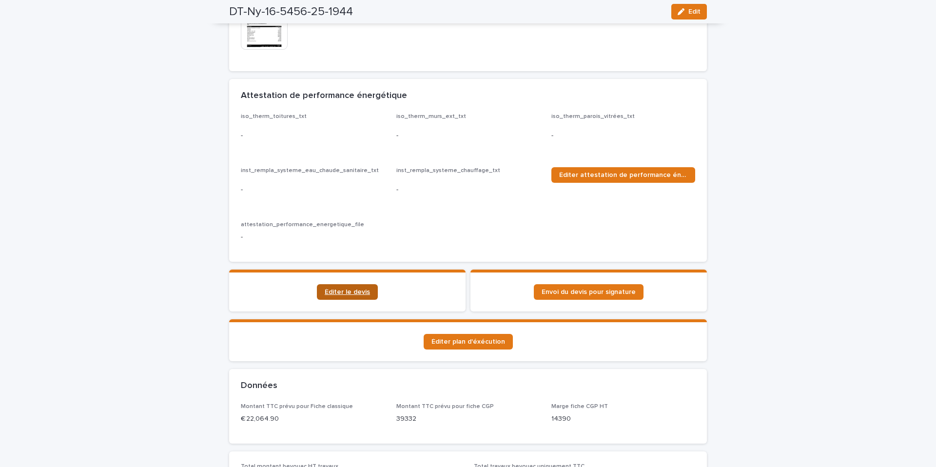
click at [348, 288] on link "Éditer le devis" at bounding box center [347, 292] width 61 height 16
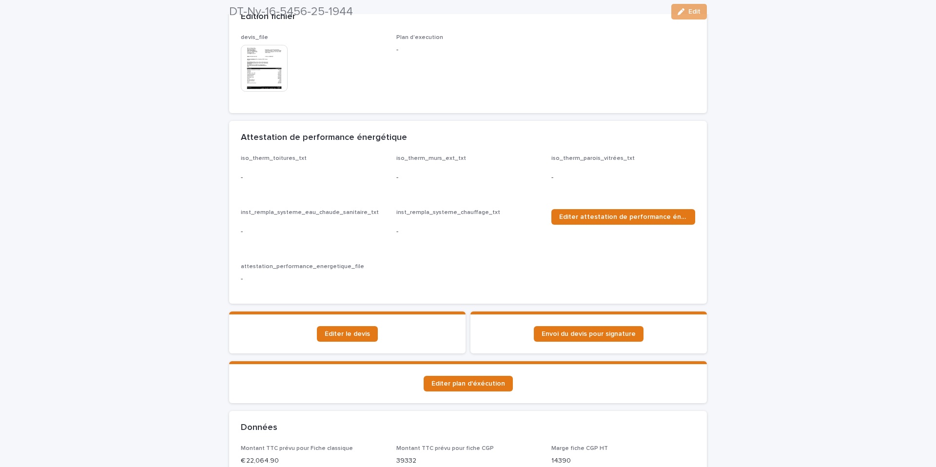
scroll to position [404, 0]
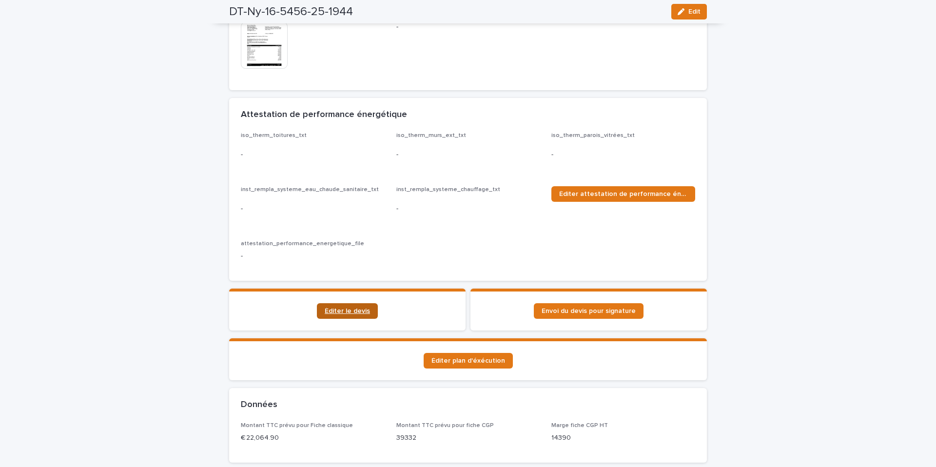
click at [361, 307] on span "Éditer le devis" at bounding box center [347, 310] width 45 height 7
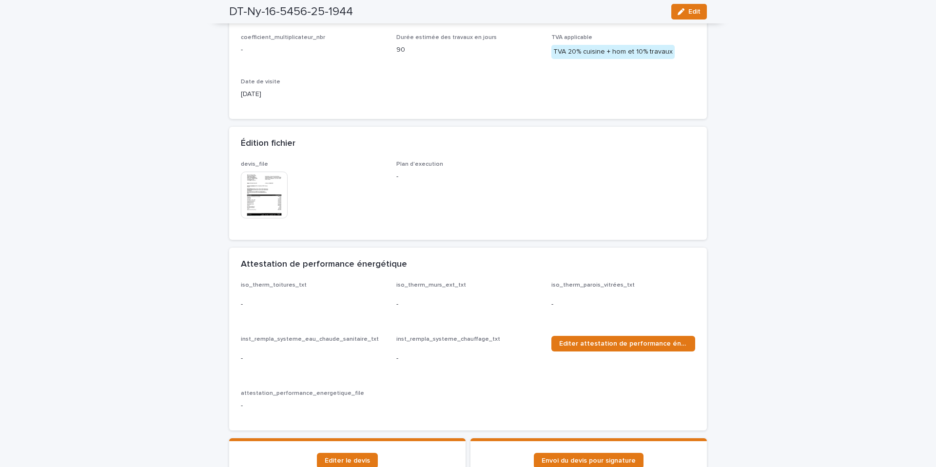
scroll to position [0, 0]
